Goal: Task Accomplishment & Management: Complete application form

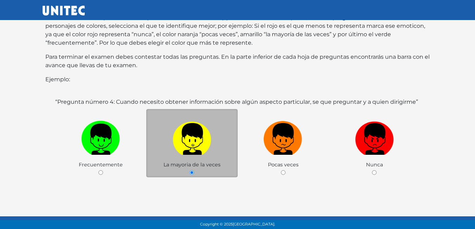
scroll to position [136, 0]
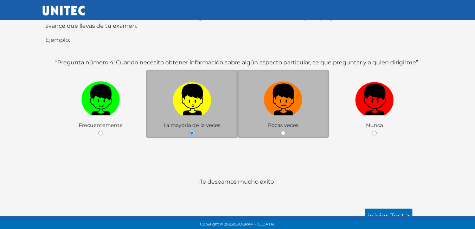
click at [273, 91] on img at bounding box center [282, 97] width 39 height 37
click at [281, 131] on input "radio" at bounding box center [283, 133] width 5 height 5
radio input "true"
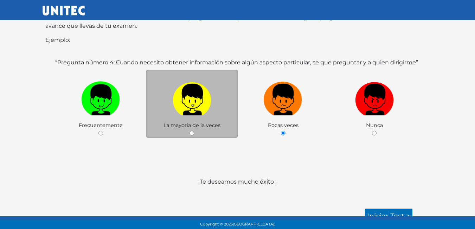
click at [205, 99] on img at bounding box center [192, 97] width 39 height 37
click at [194, 131] on input "radio" at bounding box center [191, 133] width 5 height 5
radio input "true"
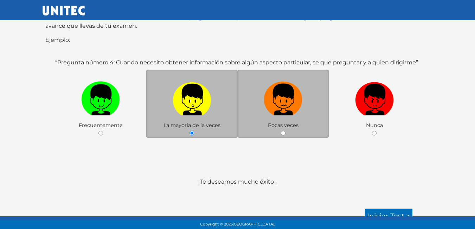
click at [266, 102] on img at bounding box center [282, 97] width 39 height 37
click at [281, 131] on input "radio" at bounding box center [283, 133] width 5 height 5
radio input "true"
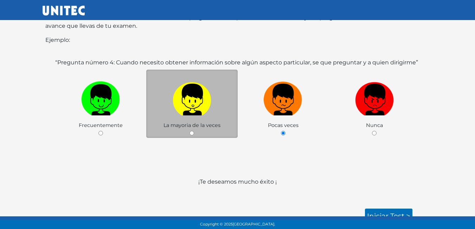
click at [227, 108] on label at bounding box center [191, 99] width 91 height 43
click at [194, 131] on input "radio" at bounding box center [191, 133] width 5 height 5
radio input "true"
click at [385, 208] on link "Iniciar test >" at bounding box center [388, 215] width 47 height 15
